Goal: Task Accomplishment & Management: Use online tool/utility

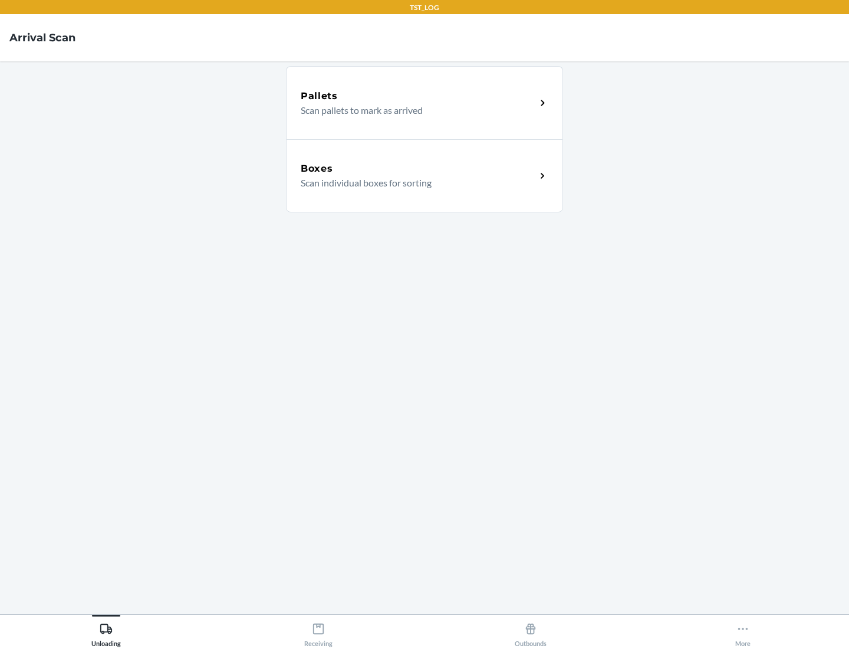
click at [418, 169] on div "Boxes" at bounding box center [418, 169] width 235 height 14
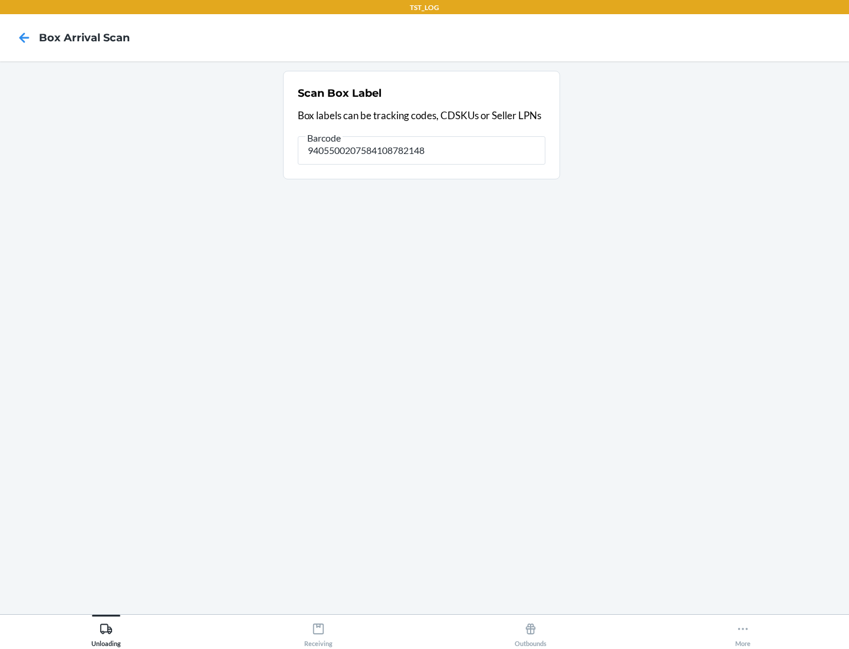
type input "9405500207584108782148"
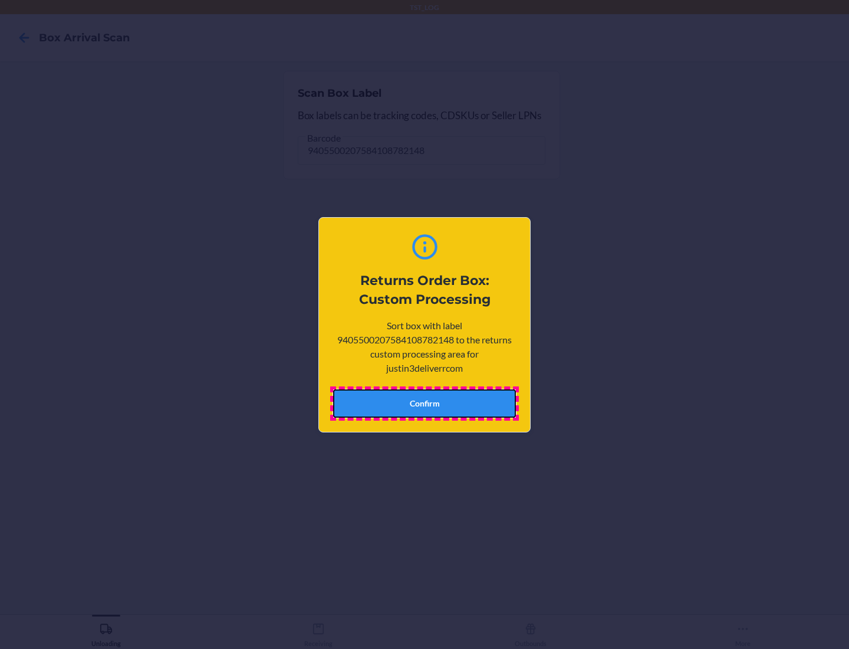
click at [424, 403] on button "Confirm" at bounding box center [424, 403] width 183 height 28
